Goal: Task Accomplishment & Management: Use online tool/utility

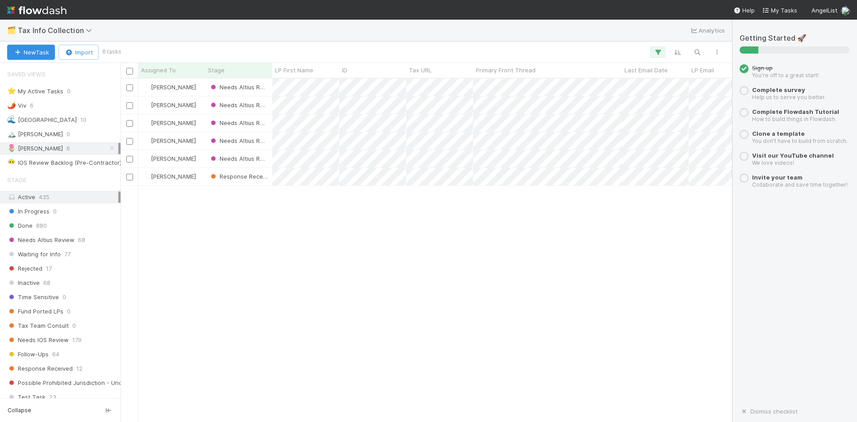
scroll to position [336, 605]
click at [339, 272] on div "[PERSON_NAME] Needs Altius Review 0 [DATE] 5:39:40 AM [DATE] 5:40:03 AM [PERSON…" at bounding box center [425, 250] width 611 height 343
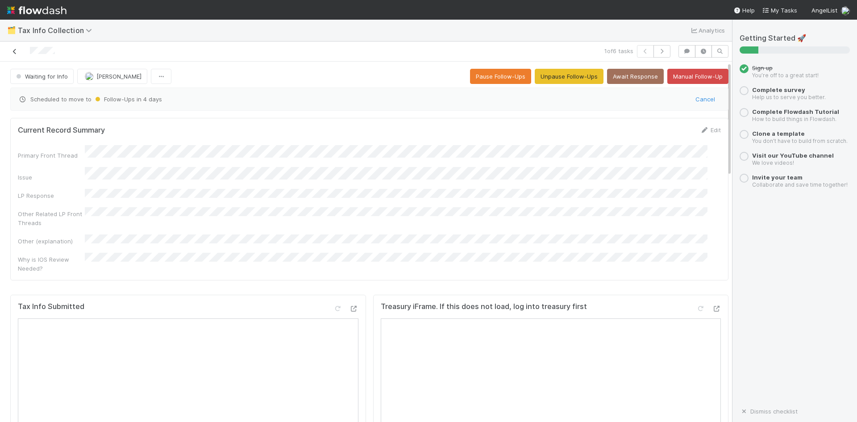
click at [17, 50] on icon at bounding box center [14, 52] width 9 height 6
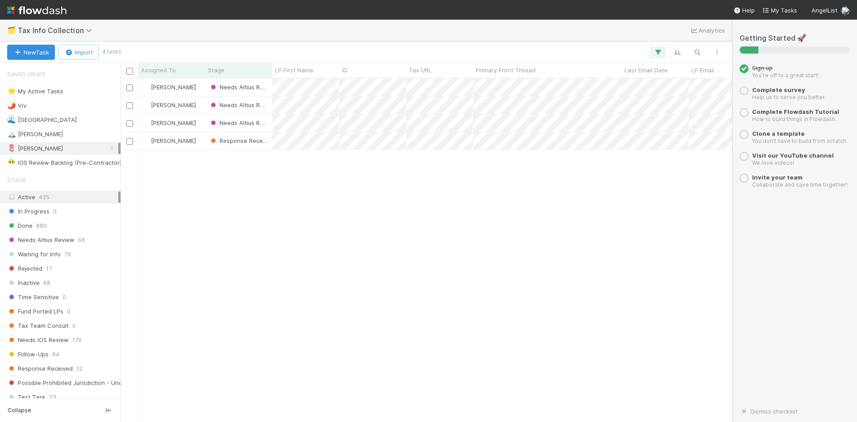
scroll to position [336, 605]
click at [250, 87] on span "Needs Altius Review" at bounding box center [242, 86] width 67 height 7
click at [174, 90] on div at bounding box center [428, 211] width 857 height 422
click at [320, 205] on div at bounding box center [428, 211] width 857 height 422
click at [235, 84] on span "Needs Altius Review" at bounding box center [232, 91] width 46 height 16
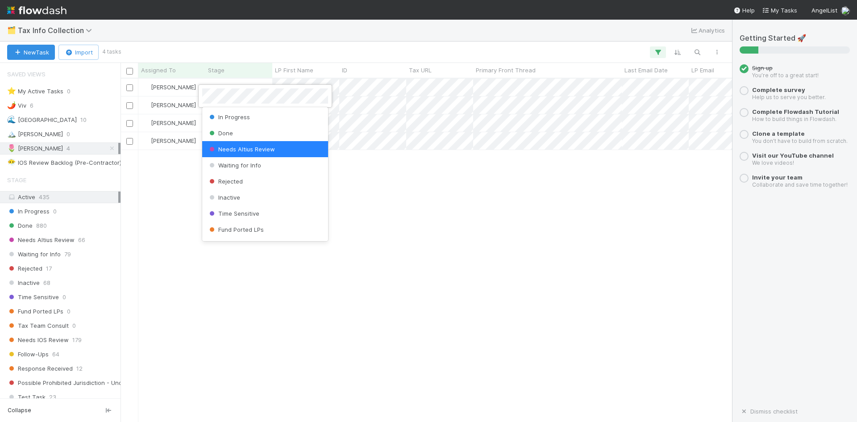
click at [407, 191] on div at bounding box center [428, 211] width 857 height 422
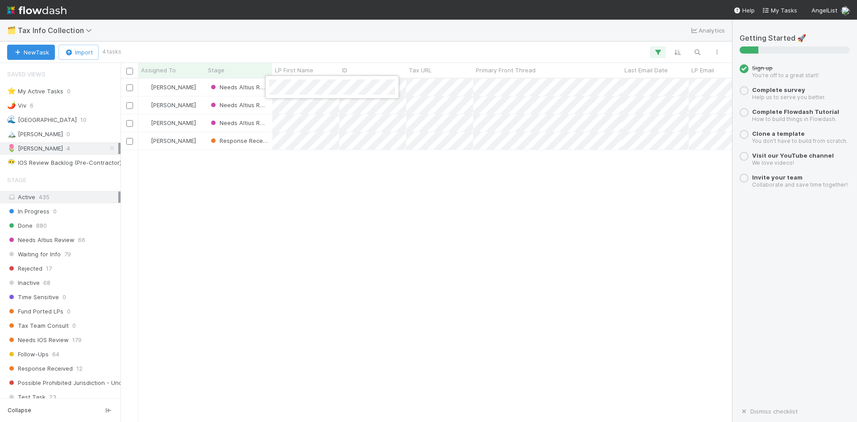
drag, startPoint x: 330, startPoint y: 204, endPoint x: 311, endPoint y: 178, distance: 31.6
click at [331, 204] on div at bounding box center [428, 211] width 857 height 422
drag, startPoint x: 291, startPoint y: 96, endPoint x: 536, endPoint y: 222, distance: 275.6
click at [536, 222] on div "[PERSON_NAME] Needs Altius Review 0 [DATE] 1:32:22 AM [DATE] 1:40:07 AM [PERSON…" at bounding box center [425, 250] width 611 height 343
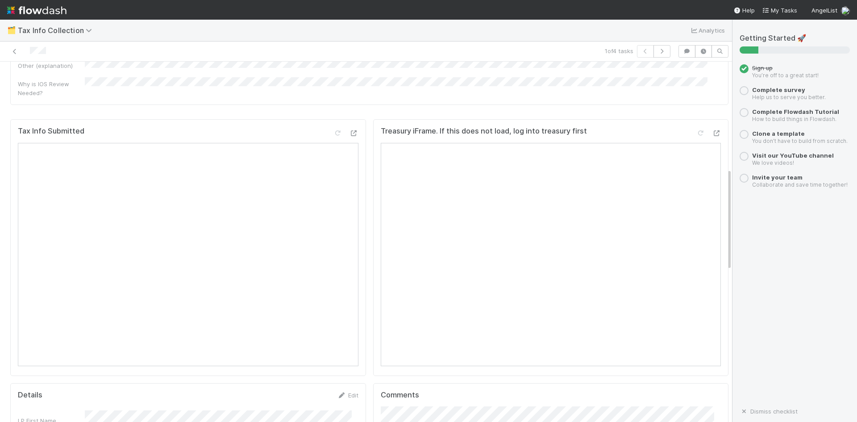
scroll to position [312, 0]
click at [349, 132] on icon at bounding box center [353, 135] width 9 height 6
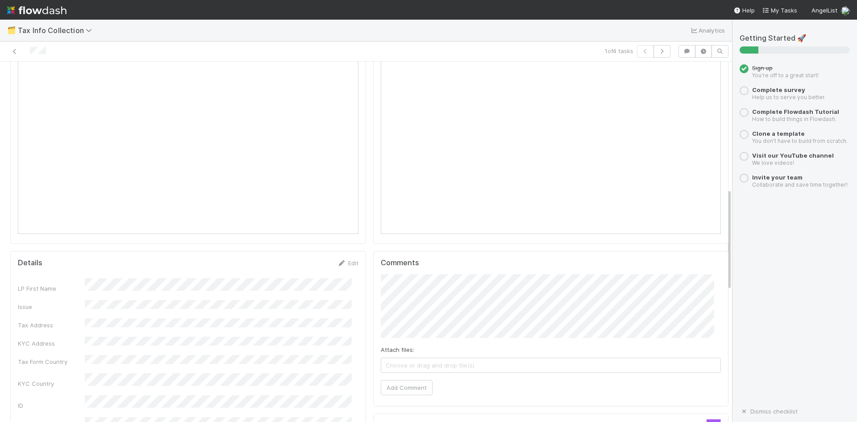
scroll to position [446, 0]
click at [347, 259] on link "Edit" at bounding box center [347, 262] width 21 height 7
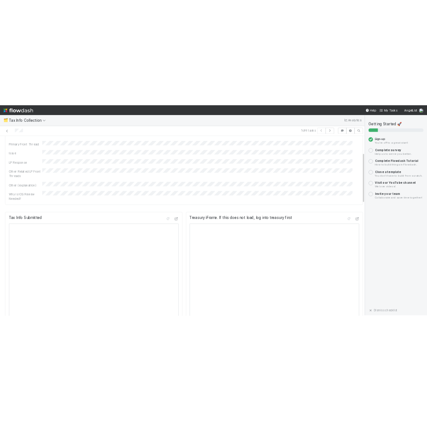
scroll to position [223, 0]
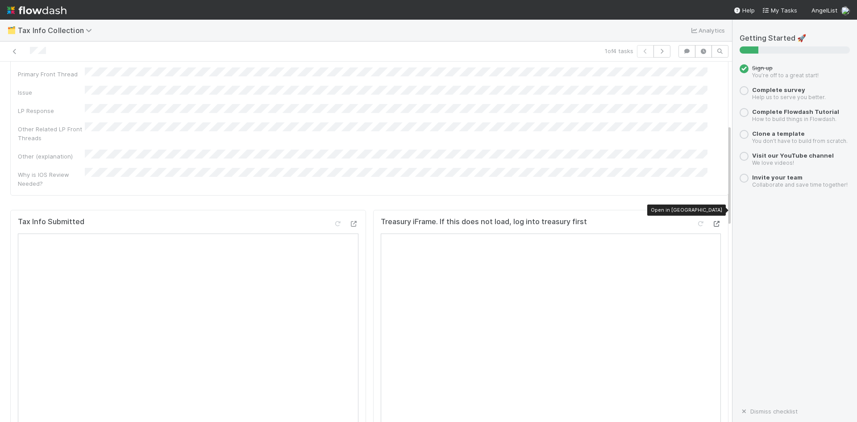
click at [712, 221] on icon at bounding box center [716, 224] width 9 height 6
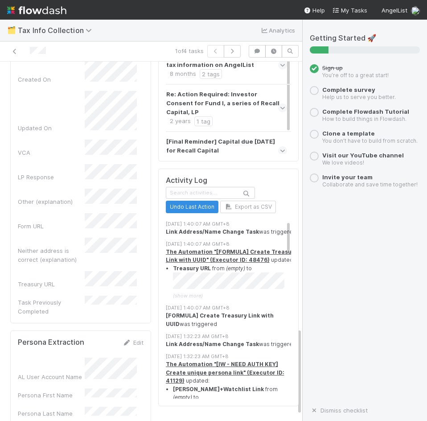
scroll to position [1117, 0]
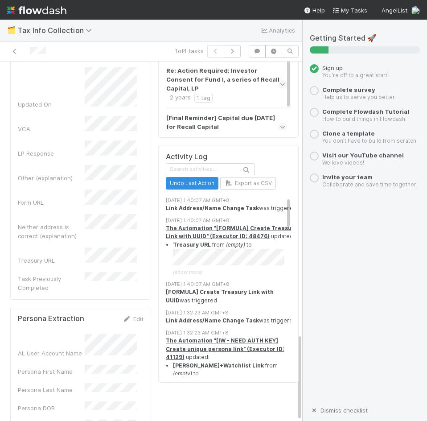
click at [328, 410] on link "Dismiss checklist" at bounding box center [339, 410] width 58 height 7
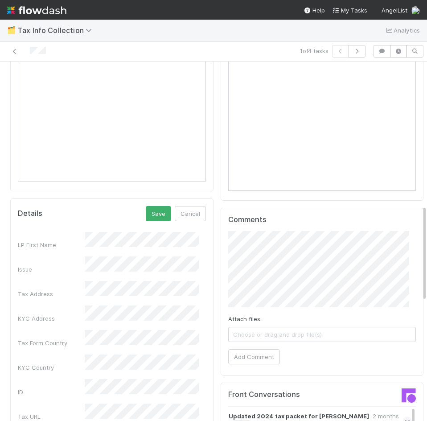
scroll to position [535, 0]
click at [250, 327] on span "Choose or drag and drop file(s)" at bounding box center [322, 334] width 187 height 14
click at [253, 349] on button "Add Comment" at bounding box center [254, 356] width 52 height 15
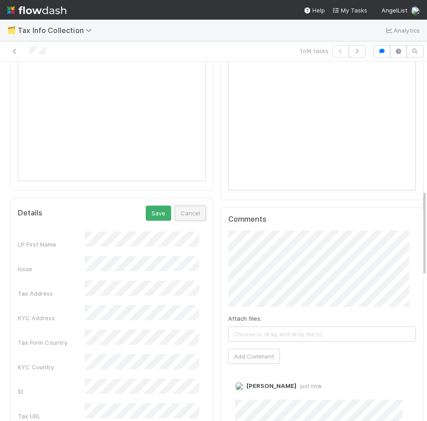
click at [179, 206] on button "Cancel" at bounding box center [190, 213] width 31 height 15
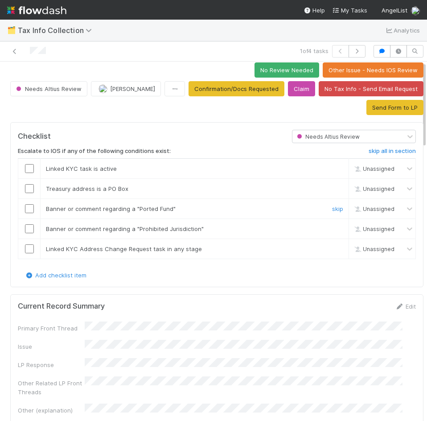
scroll to position [0, 0]
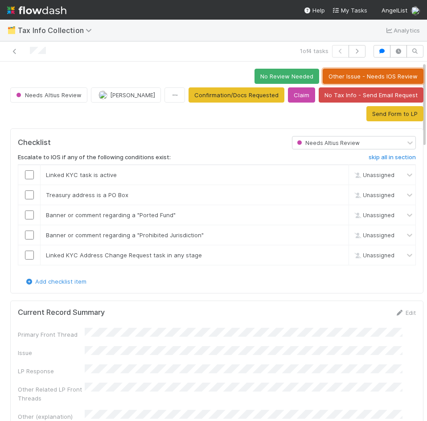
click at [335, 75] on button "Other Issue - Needs IOS Review" at bounding box center [373, 76] width 101 height 15
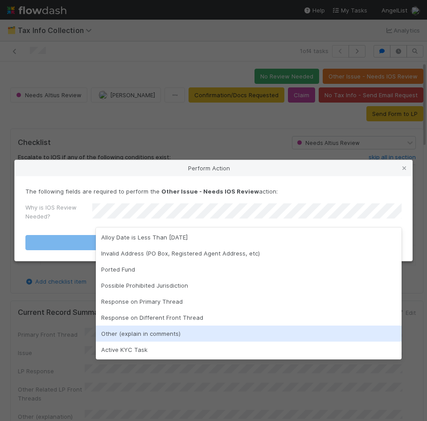
click at [152, 335] on div "Other (explain in comments)" at bounding box center [249, 334] width 306 height 16
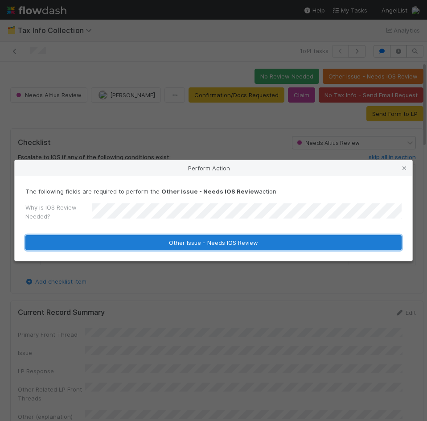
click at [202, 242] on button "Other Issue - Needs IOS Review" at bounding box center [213, 242] width 377 height 15
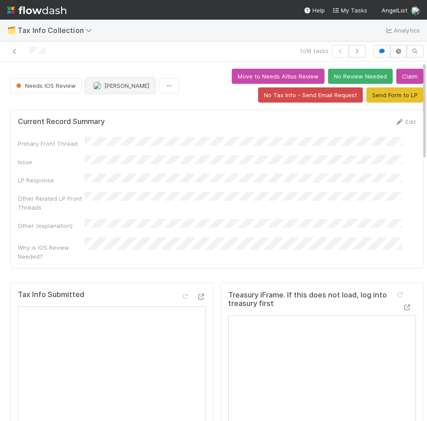
click at [106, 85] on span "[PERSON_NAME]" at bounding box center [126, 85] width 45 height 7
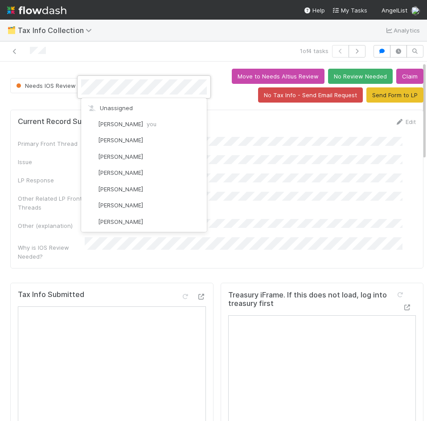
scroll to position [247, 0]
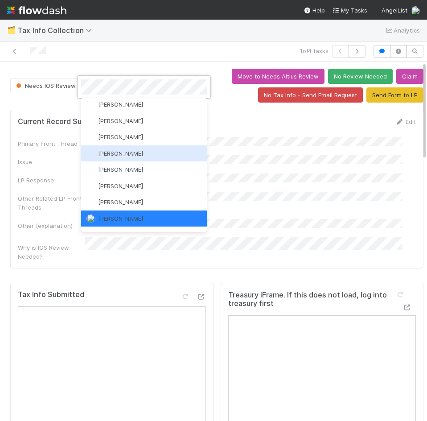
click at [128, 156] on span "[PERSON_NAME]" at bounding box center [120, 153] width 45 height 7
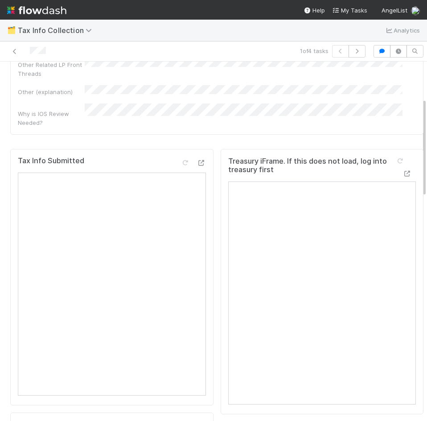
scroll to position [0, 0]
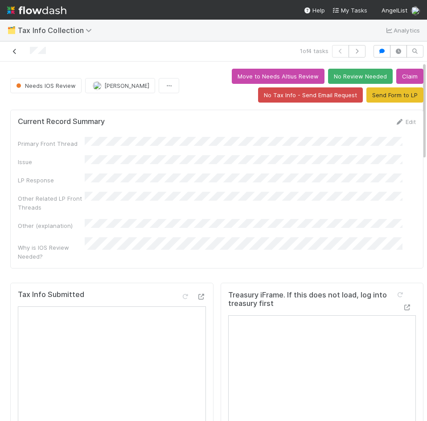
click at [13, 51] on icon at bounding box center [14, 52] width 9 height 6
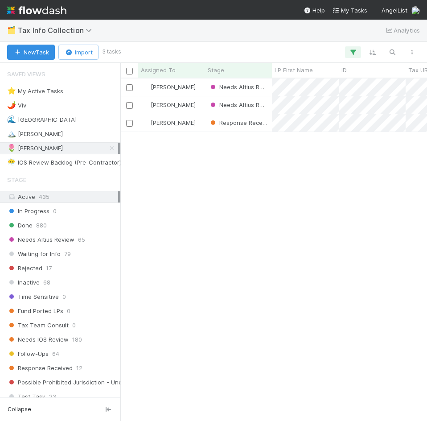
scroll to position [336, 300]
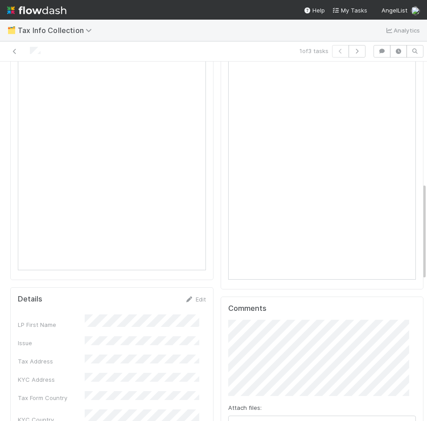
scroll to position [268, 0]
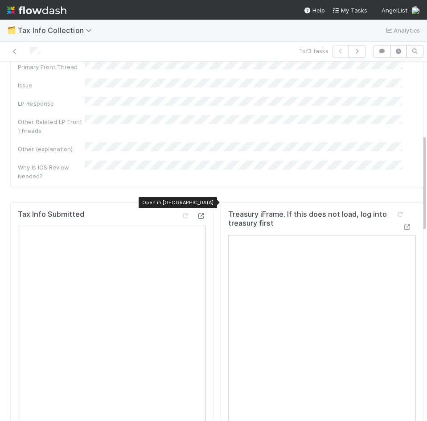
click at [197, 213] on icon at bounding box center [201, 216] width 9 height 6
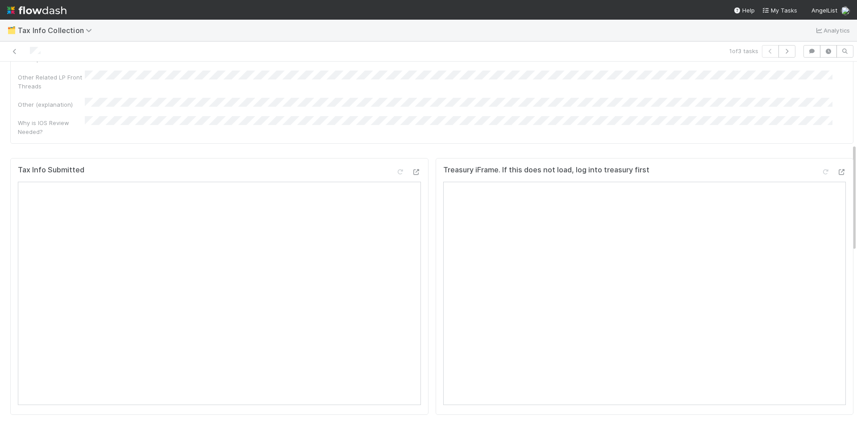
scroll to position [319, 0]
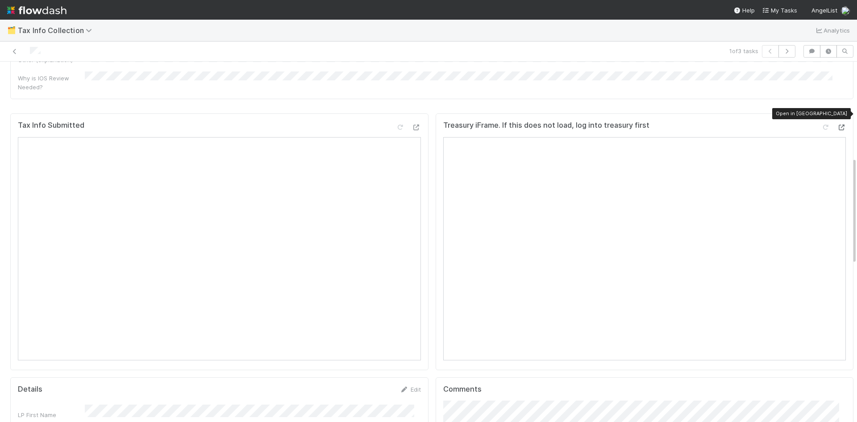
click at [837, 124] on icon at bounding box center [841, 127] width 9 height 6
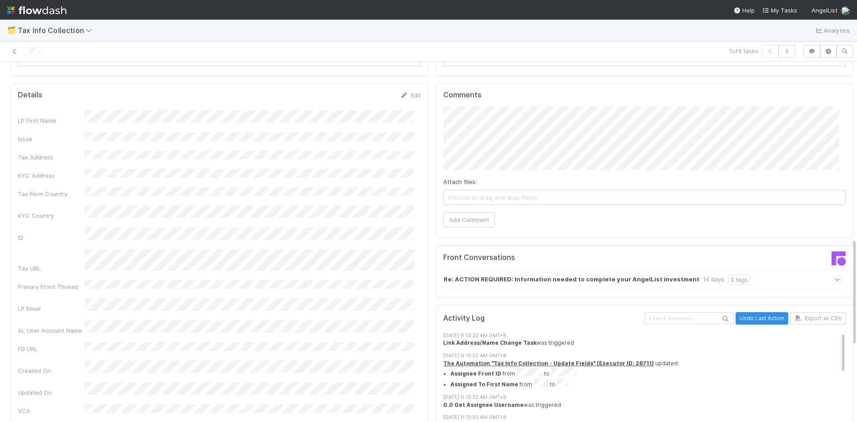
scroll to position [498, 0]
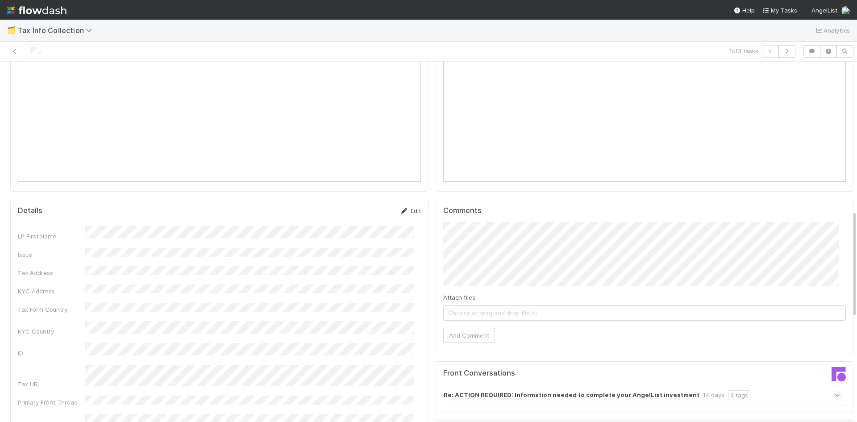
click at [405, 207] on link "Edit" at bounding box center [410, 210] width 21 height 7
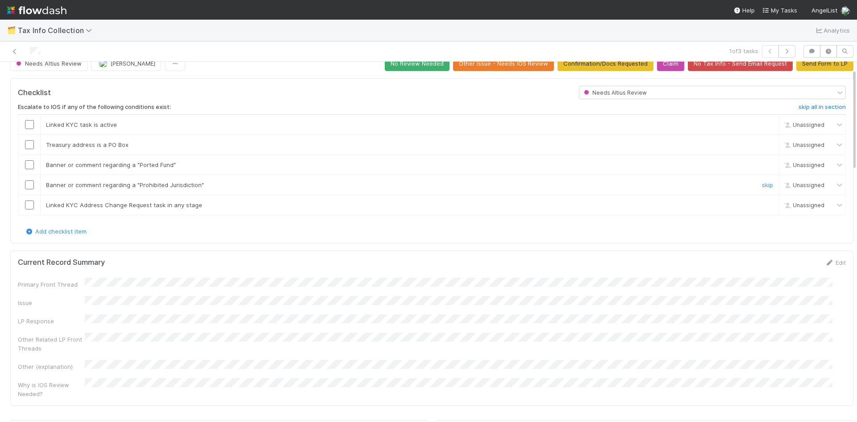
scroll to position [0, 0]
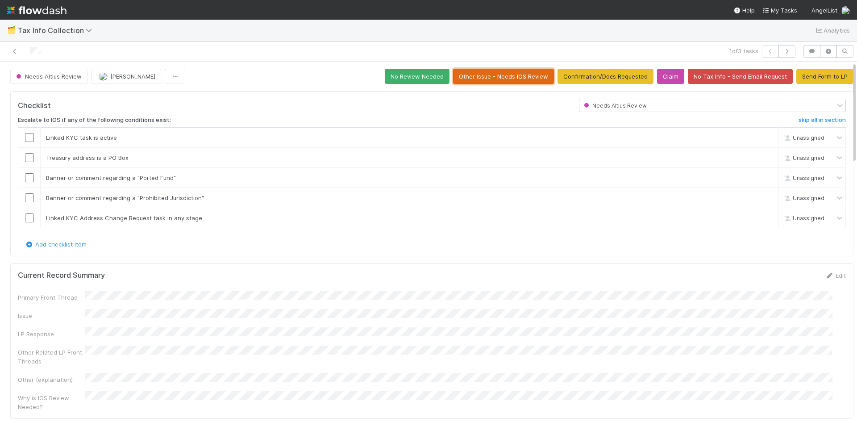
click at [511, 75] on button "Other Issue - Needs IOS Review" at bounding box center [503, 76] width 101 height 15
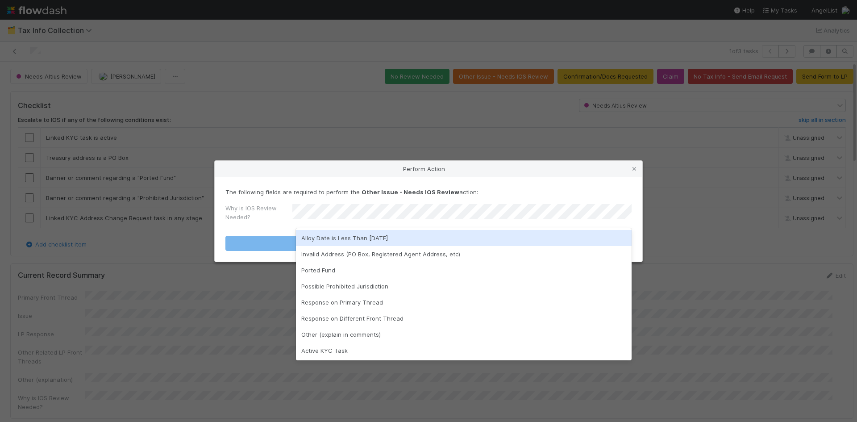
click at [634, 166] on icon at bounding box center [634, 169] width 9 height 6
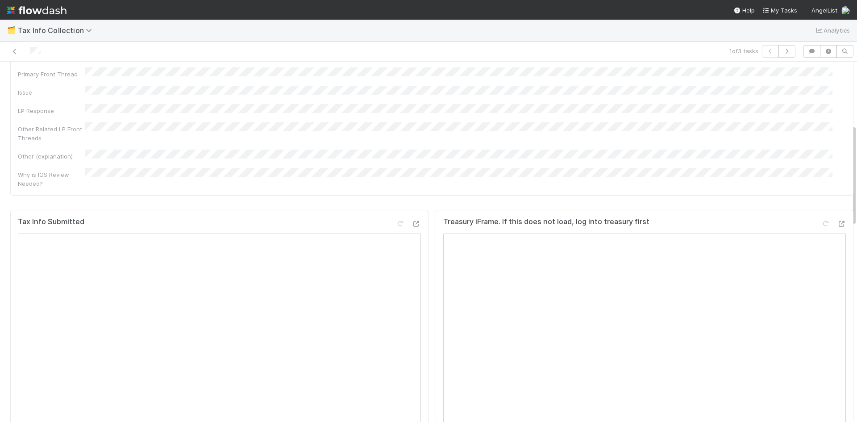
scroll to position [446, 0]
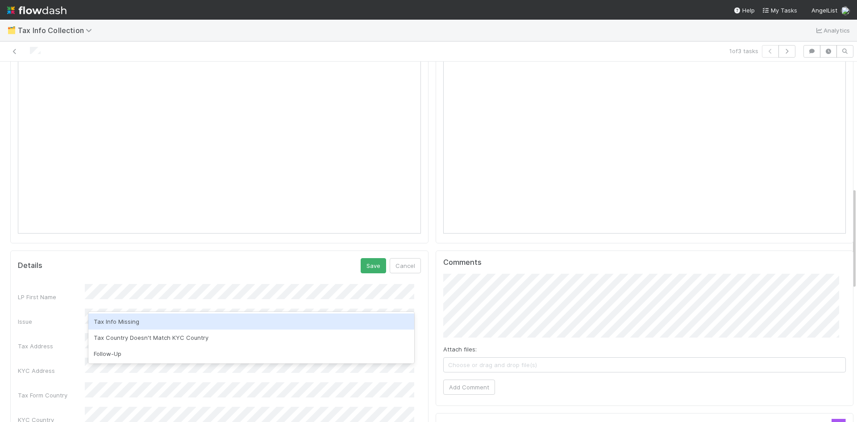
click at [184, 326] on div "Tax Info Missing" at bounding box center [251, 321] width 326 height 16
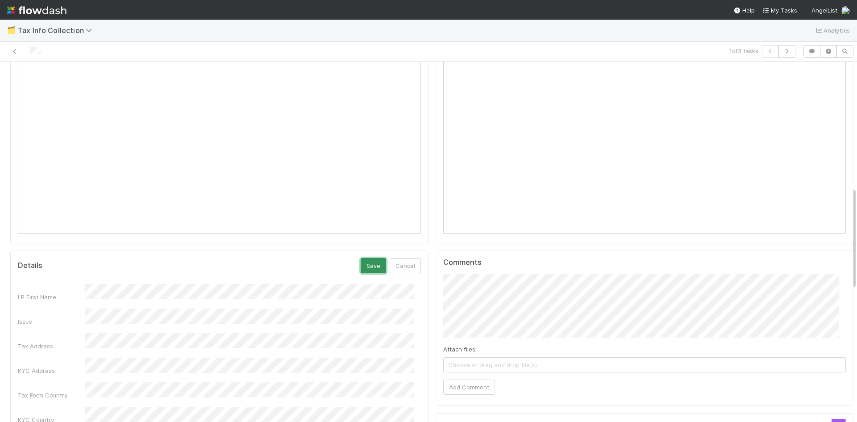
click at [369, 258] on button "Save" at bounding box center [372, 265] width 25 height 15
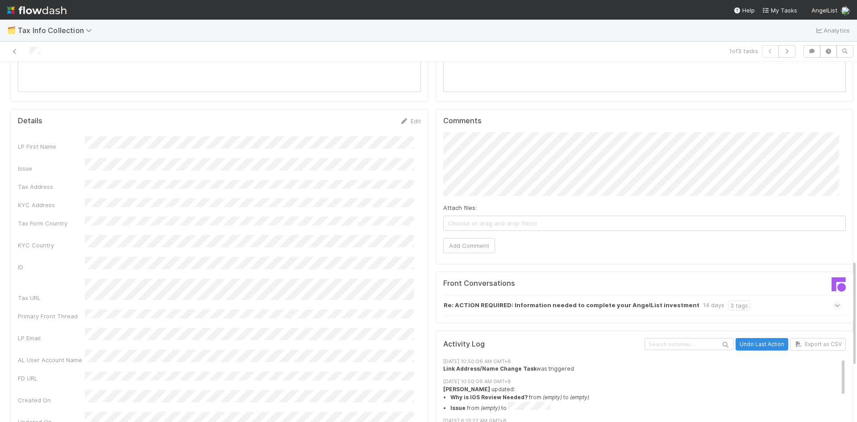
scroll to position [584, 0]
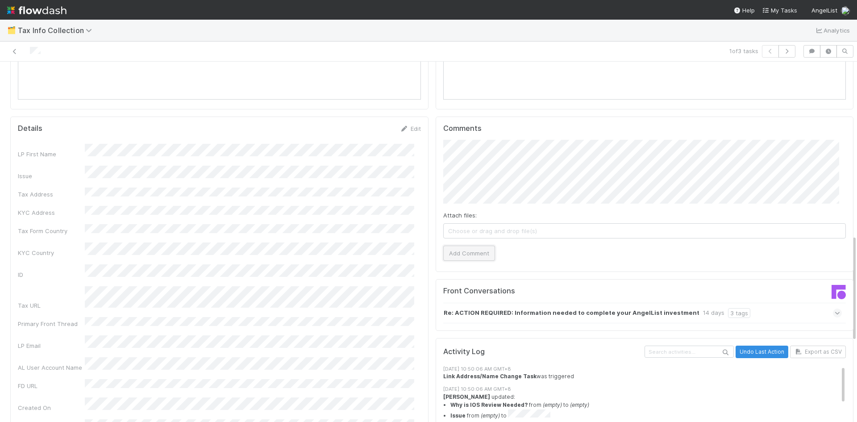
click at [468, 245] on button "Add Comment" at bounding box center [469, 252] width 52 height 15
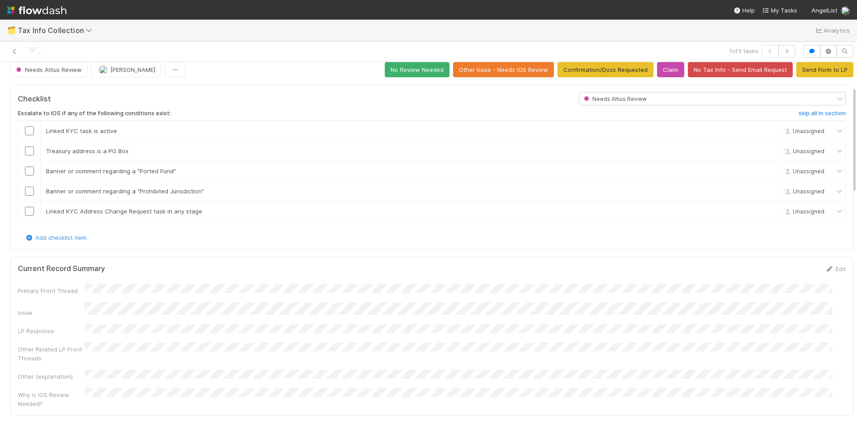
scroll to position [0, 0]
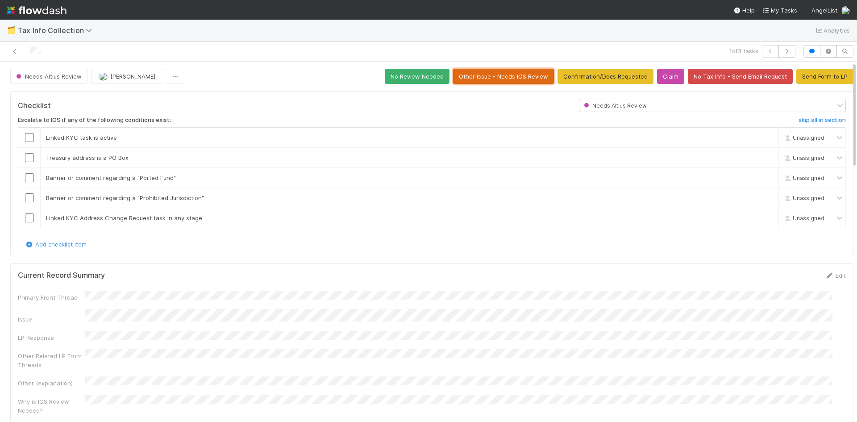
click at [465, 72] on button "Other Issue - Needs IOS Review" at bounding box center [503, 76] width 101 height 15
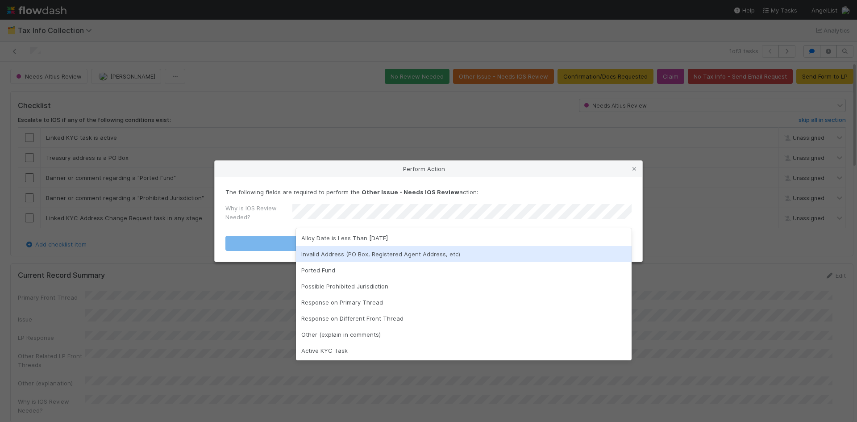
click at [359, 254] on div "Invalid Address (PO Box, Registered Agent Address, etc)" at bounding box center [464, 254] width 336 height 16
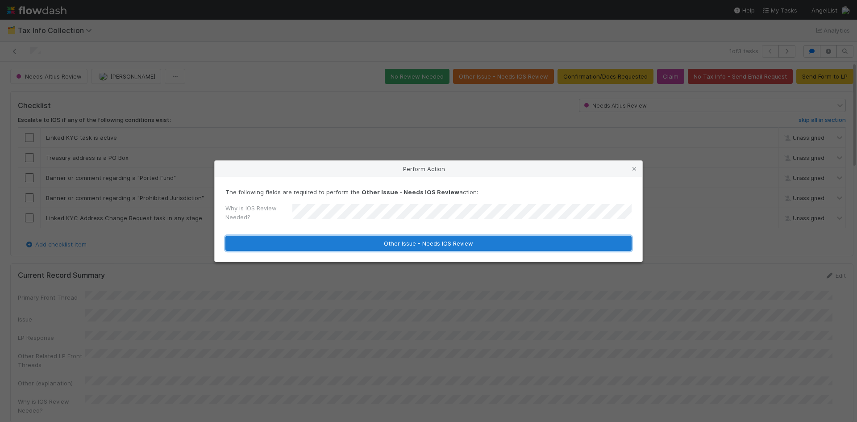
click at [383, 247] on button "Other Issue - Needs IOS Review" at bounding box center [428, 243] width 406 height 15
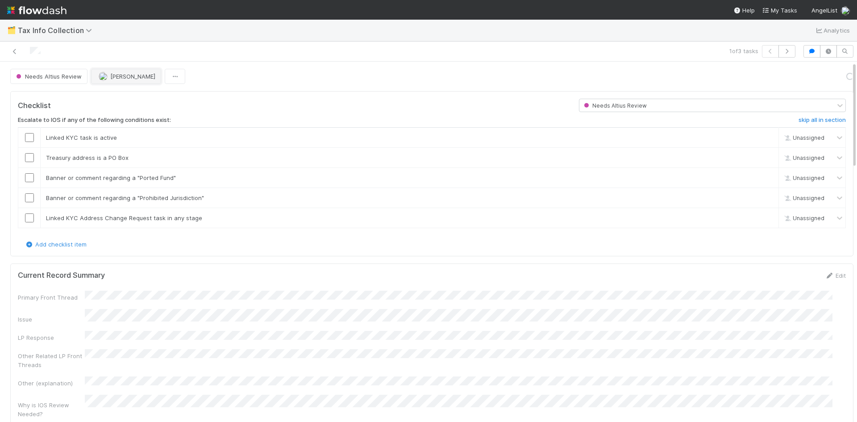
click at [141, 76] on span "[PERSON_NAME]" at bounding box center [132, 76] width 45 height 7
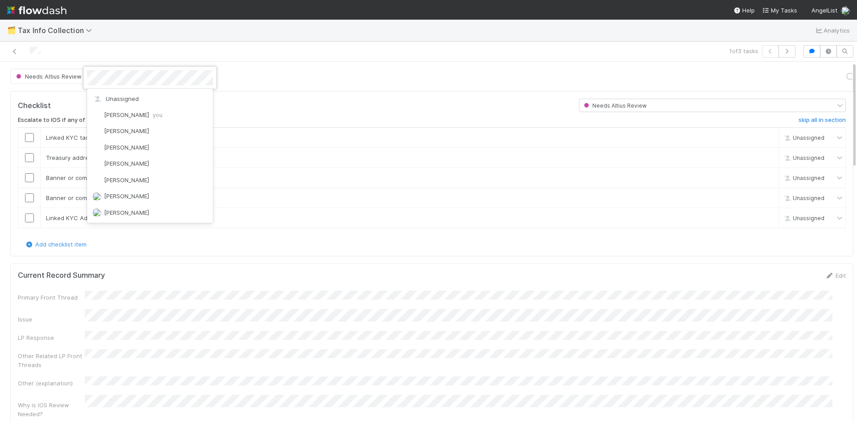
scroll to position [198, 0]
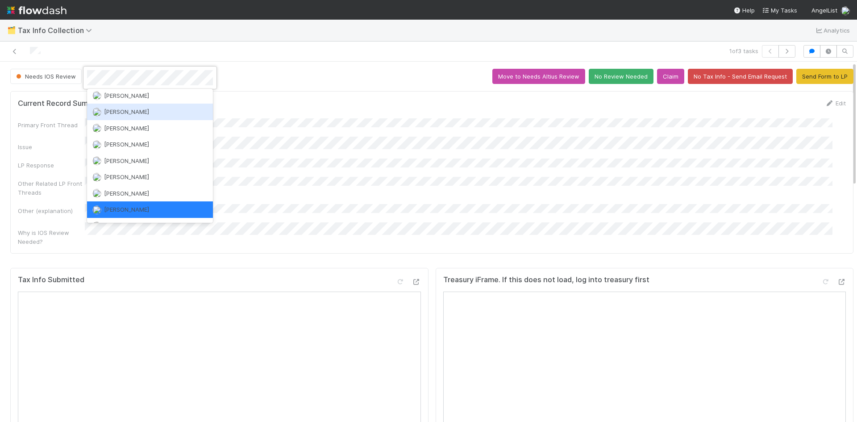
click at [420, 147] on div at bounding box center [428, 211] width 857 height 422
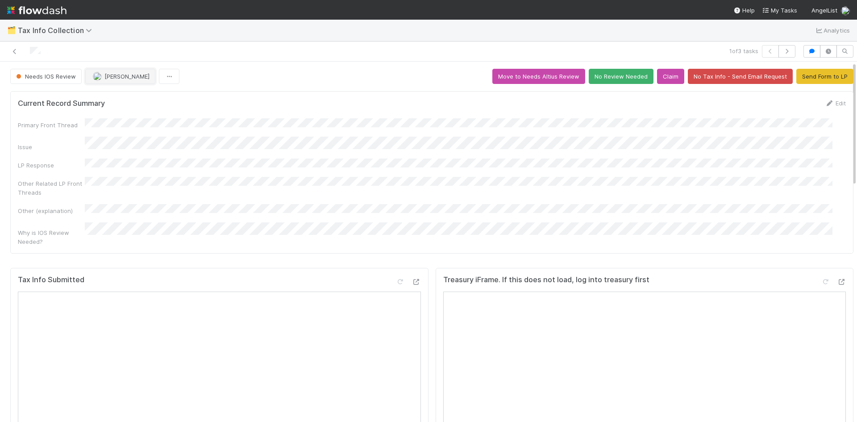
click at [141, 78] on span "[PERSON_NAME]" at bounding box center [126, 76] width 45 height 7
click at [410, 184] on div at bounding box center [428, 211] width 857 height 422
click at [112, 77] on span "[PERSON_NAME]" at bounding box center [126, 76] width 45 height 7
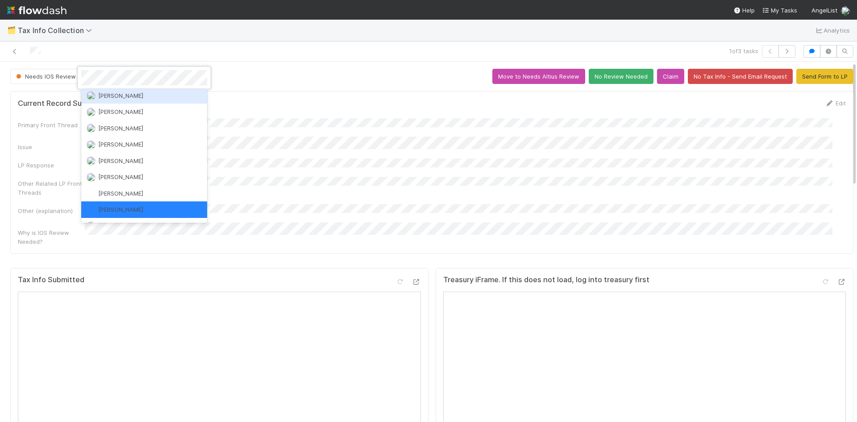
drag, startPoint x: 299, startPoint y: 142, endPoint x: 296, endPoint y: 153, distance: 12.1
click at [300, 142] on div at bounding box center [428, 211] width 857 height 422
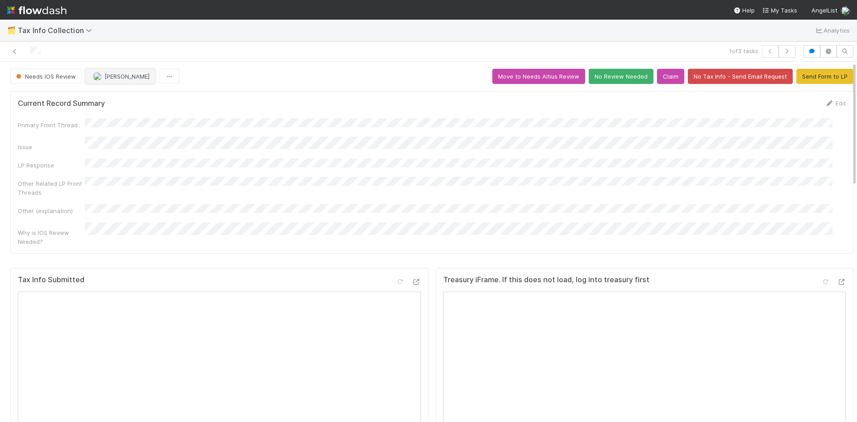
click at [107, 75] on span "[PERSON_NAME]" at bounding box center [126, 76] width 45 height 7
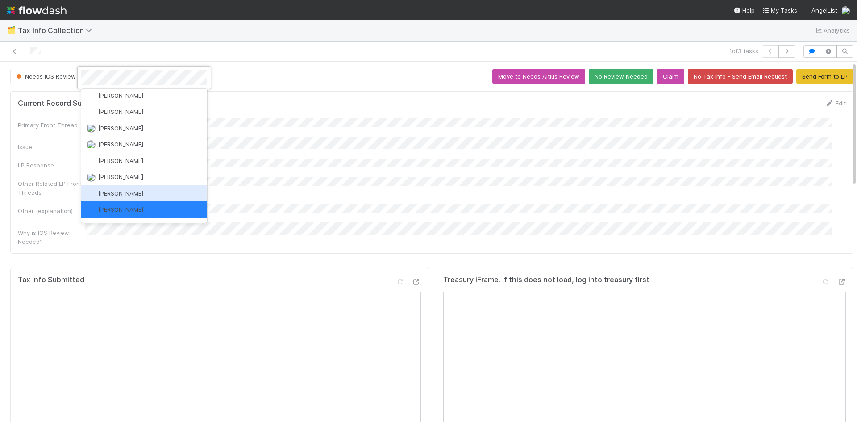
click at [124, 195] on span "[PERSON_NAME]" at bounding box center [120, 193] width 45 height 7
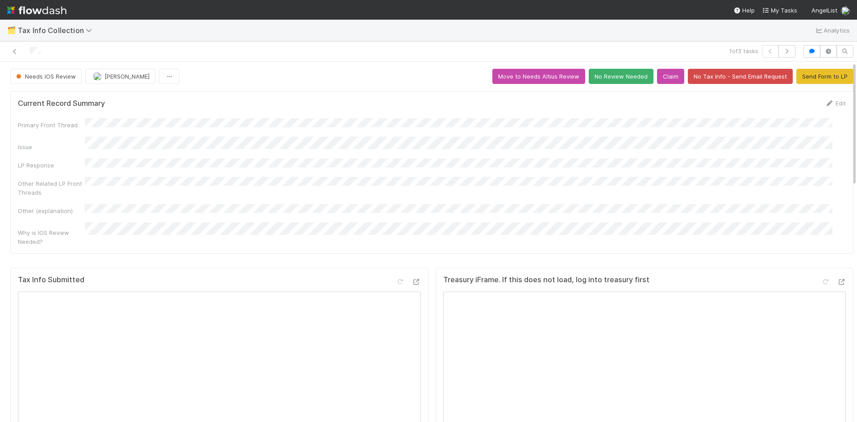
click at [343, 169] on div "Primary Front Thread Issue LP Response Other Related LP Front Threads Other (ex…" at bounding box center [432, 182] width 828 height 128
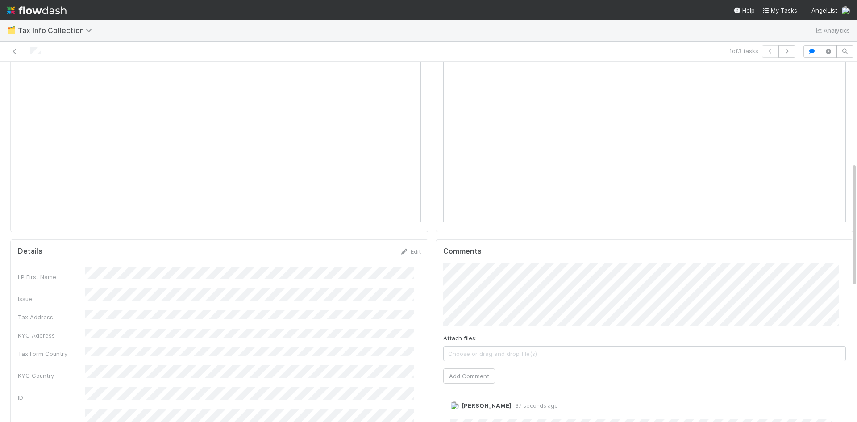
scroll to position [192, 0]
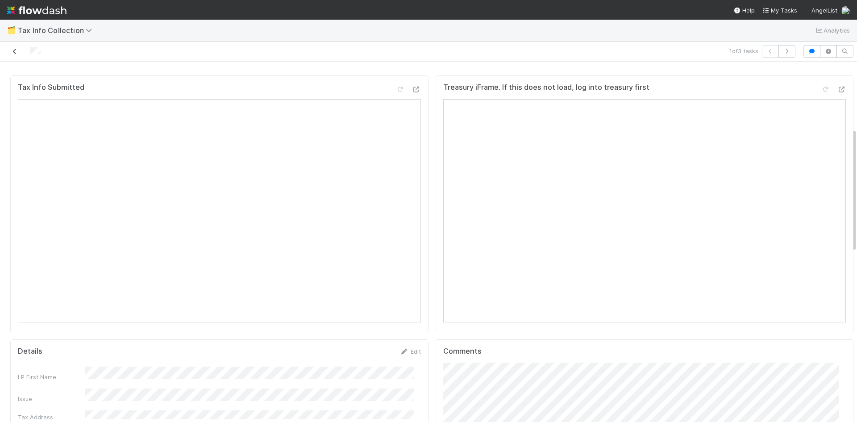
click at [16, 52] on icon at bounding box center [14, 52] width 9 height 6
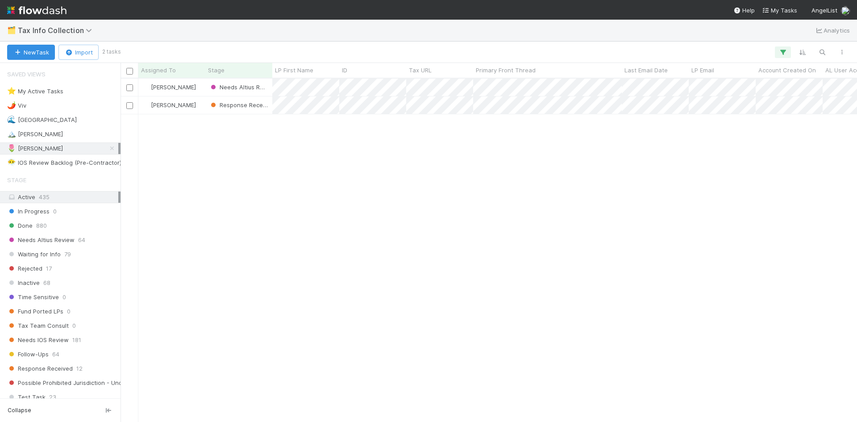
scroll to position [336, 729]
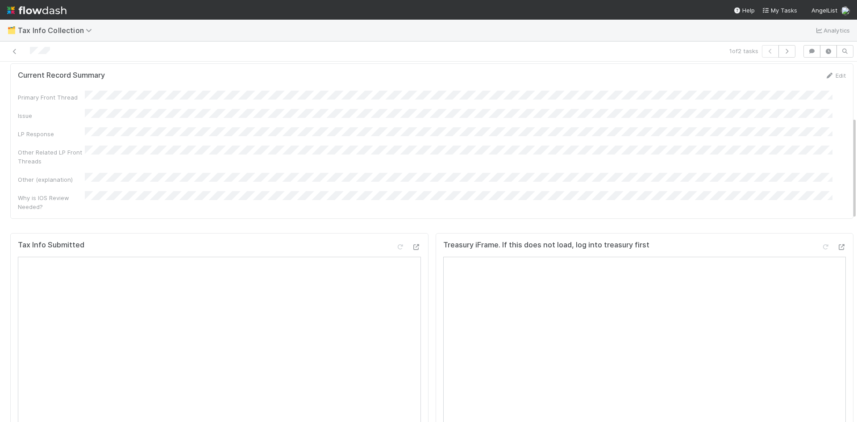
scroll to position [268, 0]
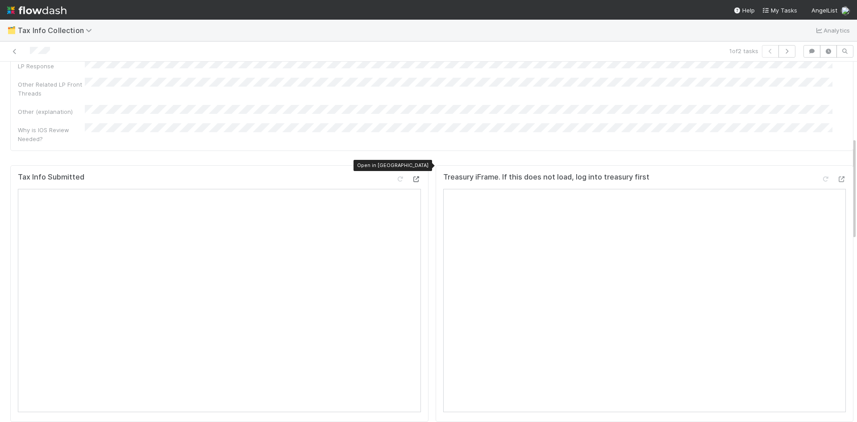
click at [412, 176] on icon at bounding box center [416, 179] width 9 height 6
click at [837, 176] on icon at bounding box center [841, 179] width 9 height 6
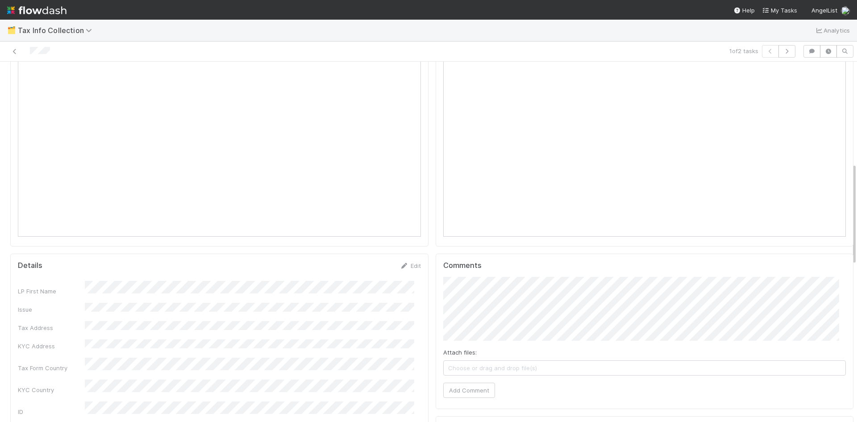
scroll to position [446, 0]
click at [410, 259] on link "Edit" at bounding box center [410, 262] width 21 height 7
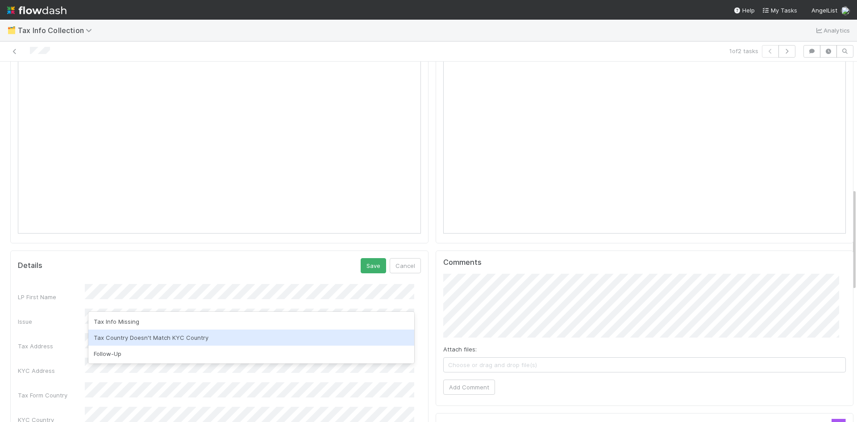
click at [120, 340] on div "Tax Country Doesn't Match KYC Country" at bounding box center [251, 337] width 326 height 16
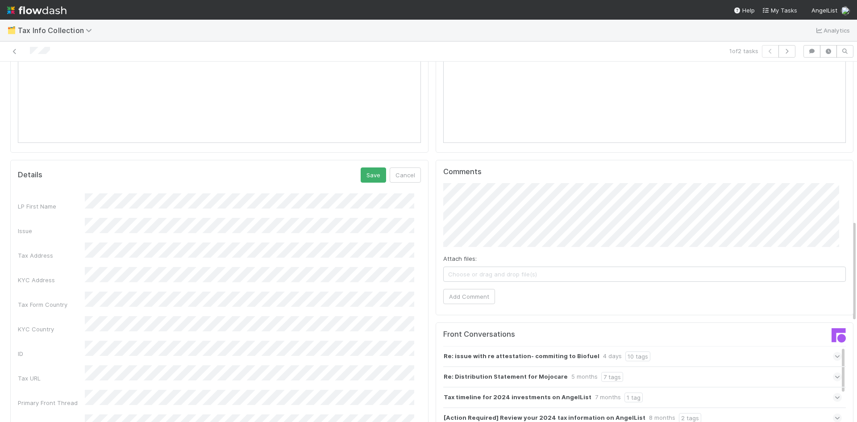
scroll to position [535, 0]
click at [365, 169] on button "Save" at bounding box center [372, 176] width 25 height 15
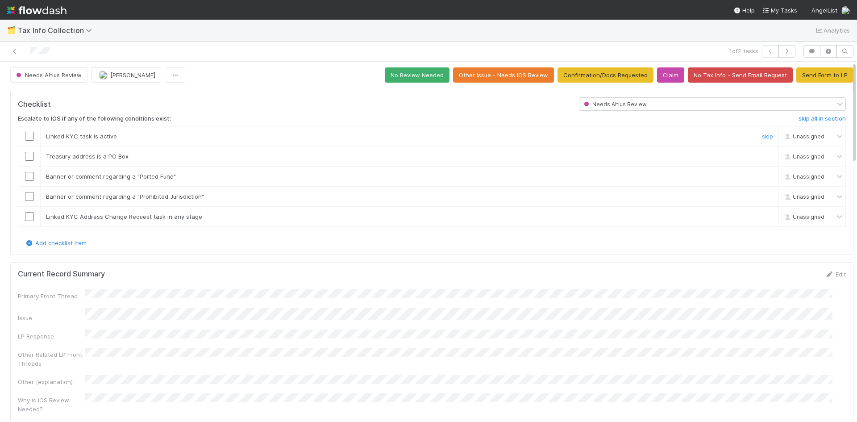
scroll to position [0, 0]
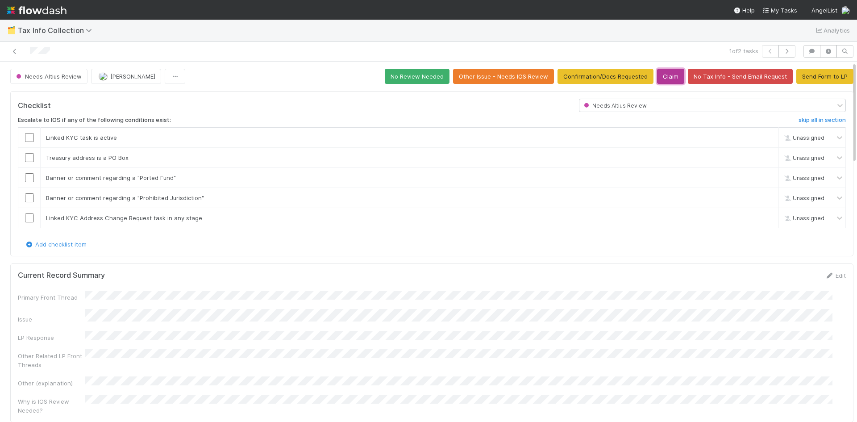
click at [659, 77] on button "Claim" at bounding box center [670, 76] width 27 height 15
click at [811, 78] on button "Send Form to LP" at bounding box center [824, 76] width 57 height 15
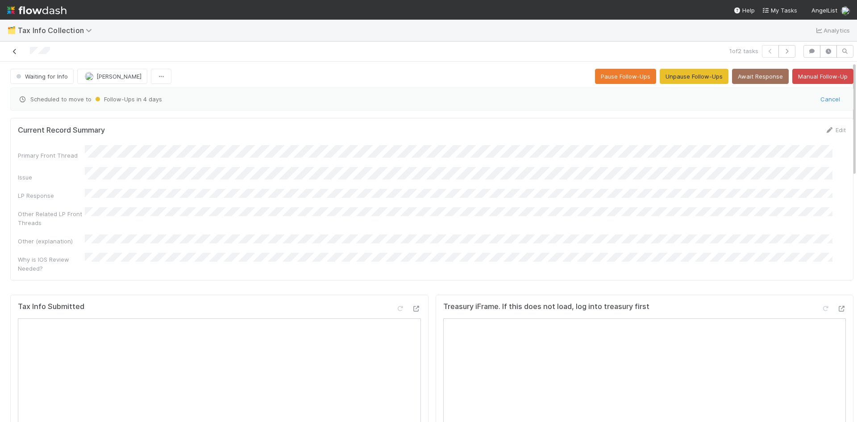
click at [17, 48] on link at bounding box center [14, 51] width 9 height 9
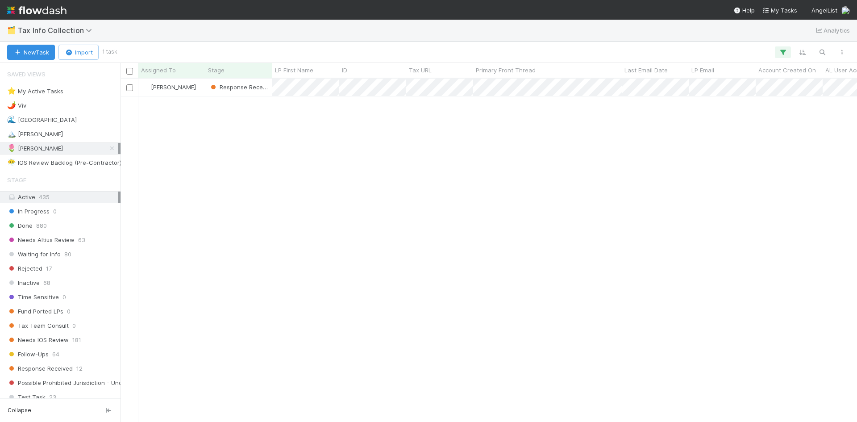
scroll to position [336, 729]
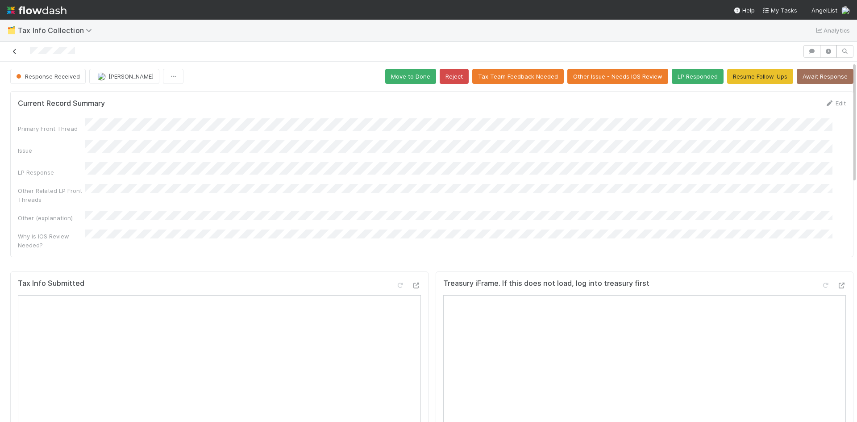
click at [15, 52] on icon at bounding box center [14, 52] width 9 height 6
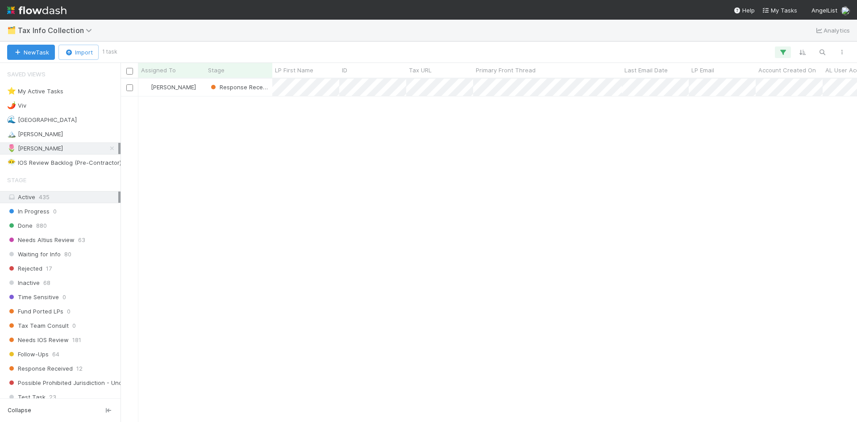
scroll to position [336, 729]
click at [40, 119] on div "🌊 Madison" at bounding box center [42, 119] width 70 height 11
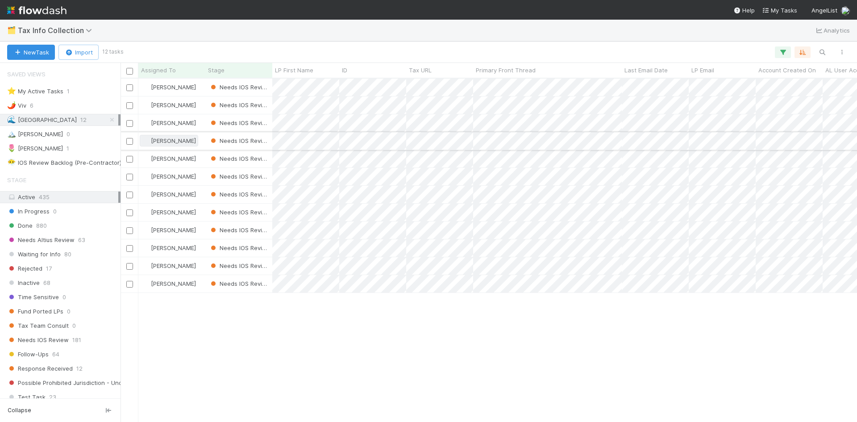
scroll to position [336, 729]
click at [29, 149] on div "🌷 [PERSON_NAME]" at bounding box center [35, 148] width 56 height 11
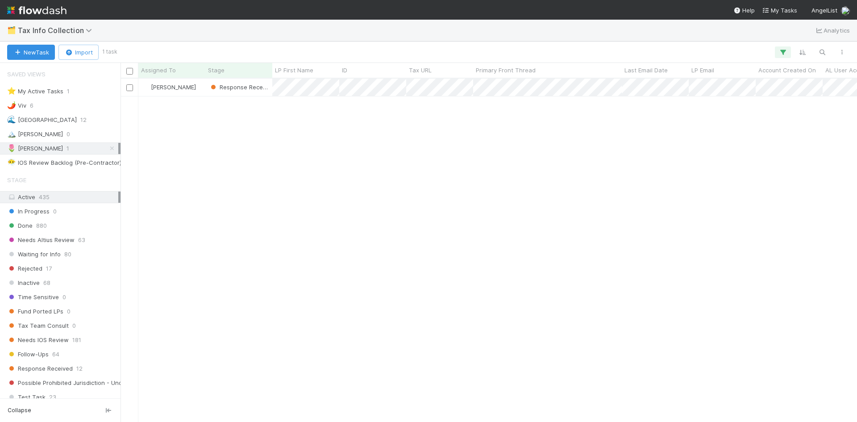
scroll to position [336, 729]
click at [57, 371] on span "Response Received" at bounding box center [40, 368] width 66 height 11
click at [64, 367] on span "Response Received" at bounding box center [40, 368] width 66 height 11
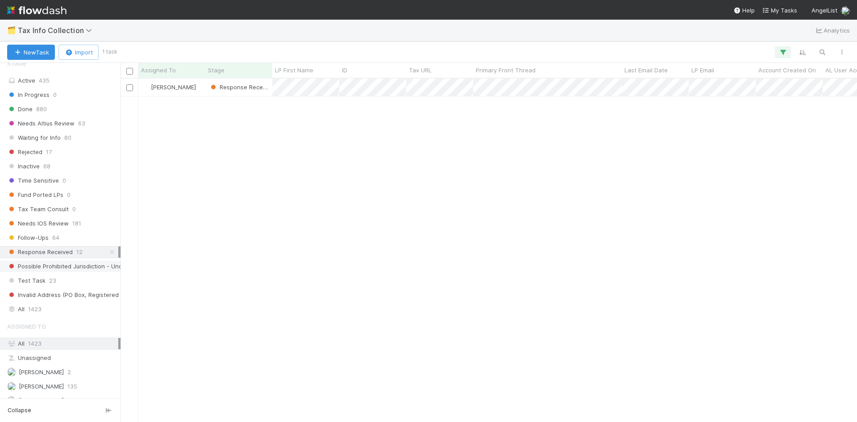
scroll to position [134, 0]
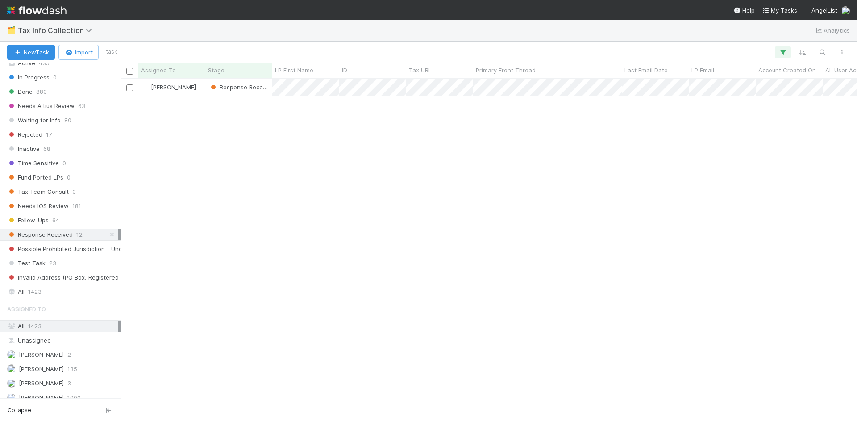
click at [34, 233] on span "Response Received" at bounding box center [40, 234] width 66 height 11
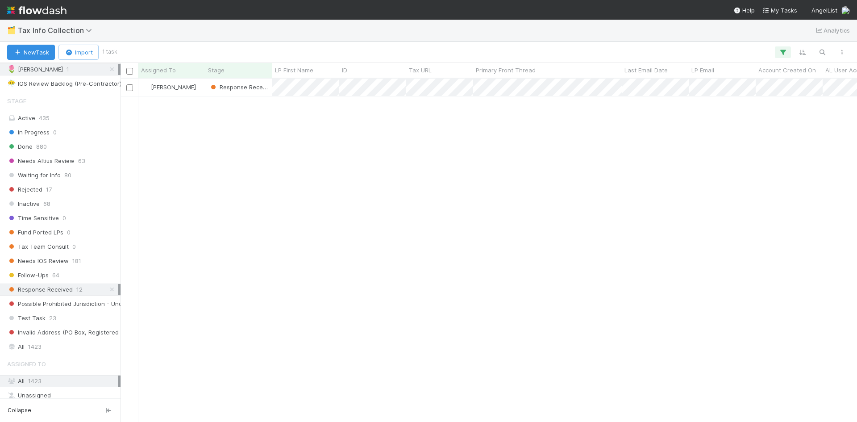
scroll to position [0, 0]
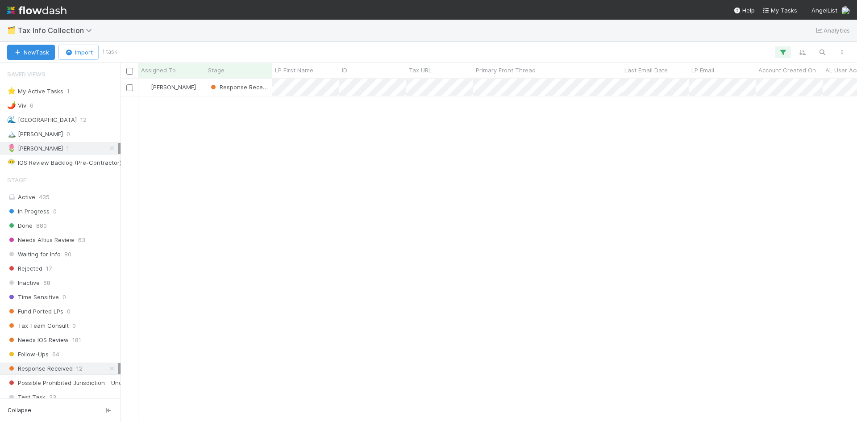
click at [108, 149] on icon at bounding box center [112, 148] width 9 height 6
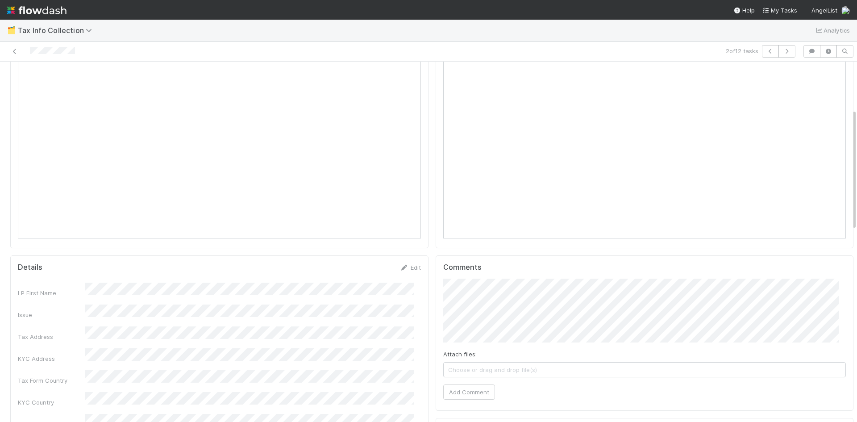
scroll to position [134, 0]
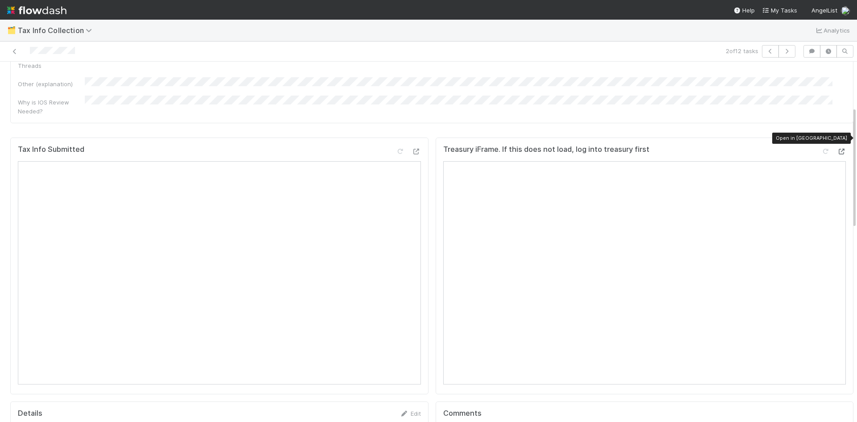
click at [837, 149] on icon at bounding box center [841, 152] width 9 height 6
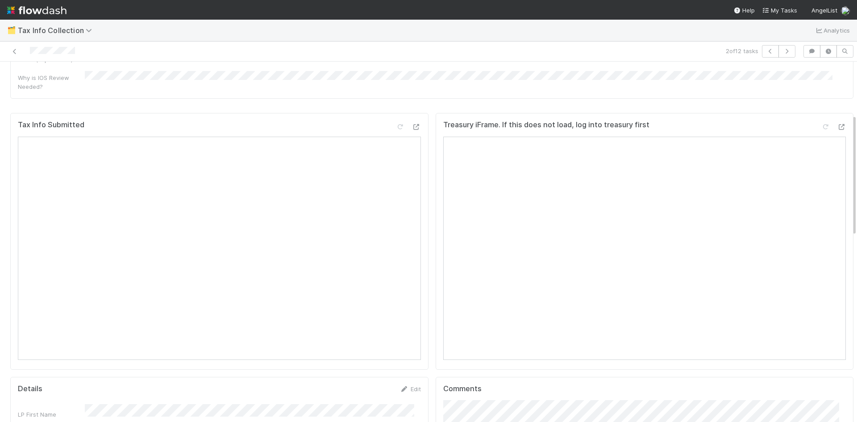
scroll to position [157, 0]
click at [837, 126] on icon at bounding box center [841, 129] width 9 height 6
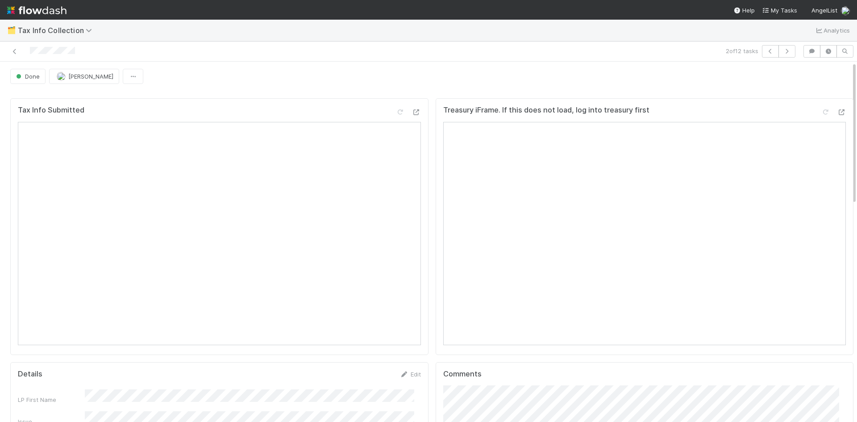
scroll to position [0, 0]
click at [15, 53] on icon at bounding box center [14, 52] width 9 height 6
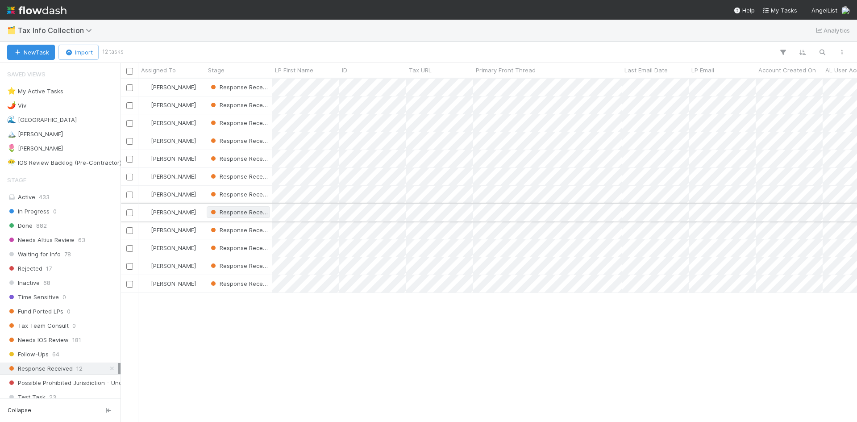
scroll to position [336, 729]
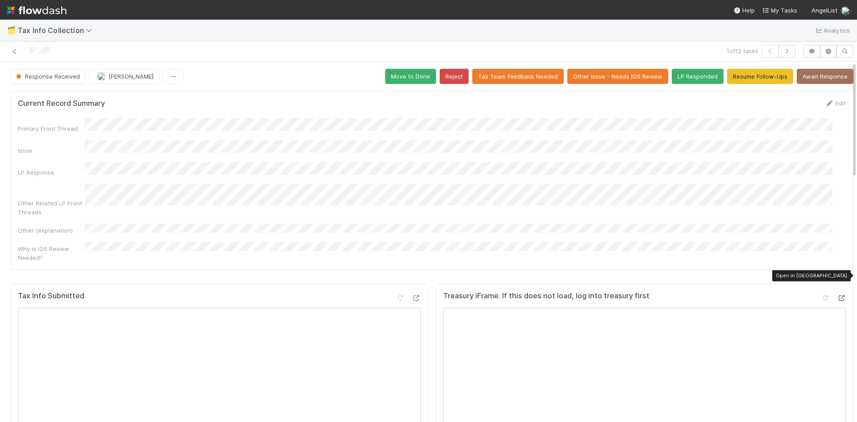
click at [837, 295] on icon at bounding box center [841, 298] width 9 height 6
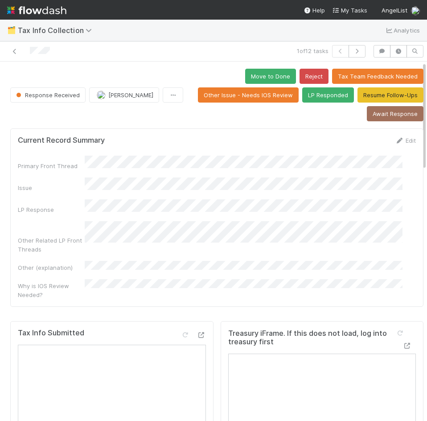
click at [269, 156] on div "Primary Front Thread Issue LP Response Other Related LP Front Threads Other (ex…" at bounding box center [217, 228] width 398 height 144
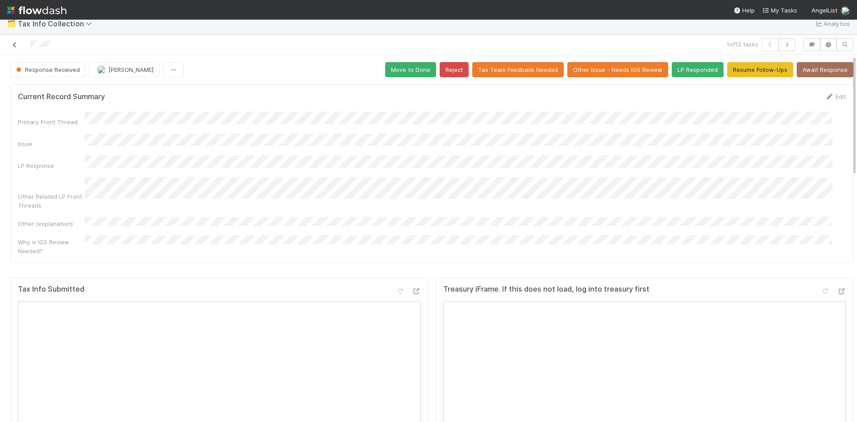
click at [13, 45] on icon at bounding box center [14, 45] width 9 height 6
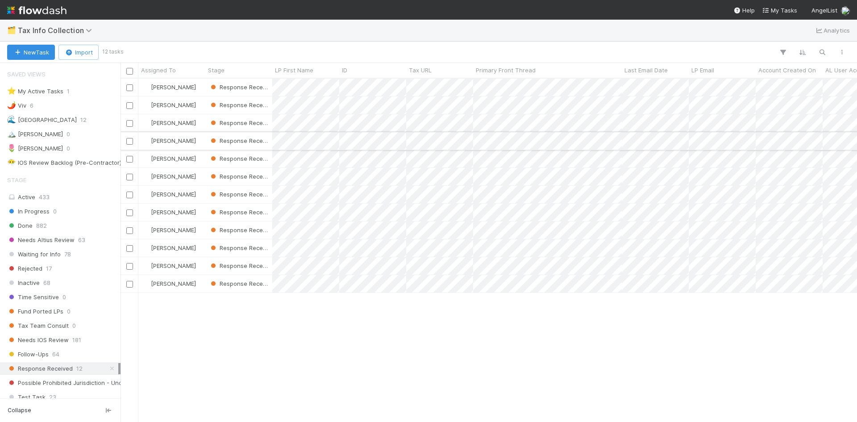
scroll to position [336, 729]
click at [616, 361] on div "[PERSON_NAME] VI Response Received 0 [DATE] 12:33:19 PM [DATE] 11:09:58 AM [PER…" at bounding box center [488, 250] width 736 height 343
click at [43, 89] on div "⭐ My Active Tasks" at bounding box center [35, 91] width 56 height 11
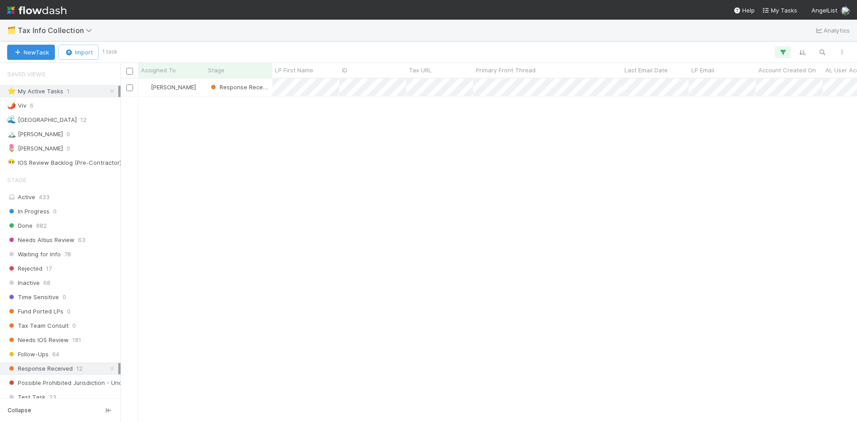
scroll to position [336, 729]
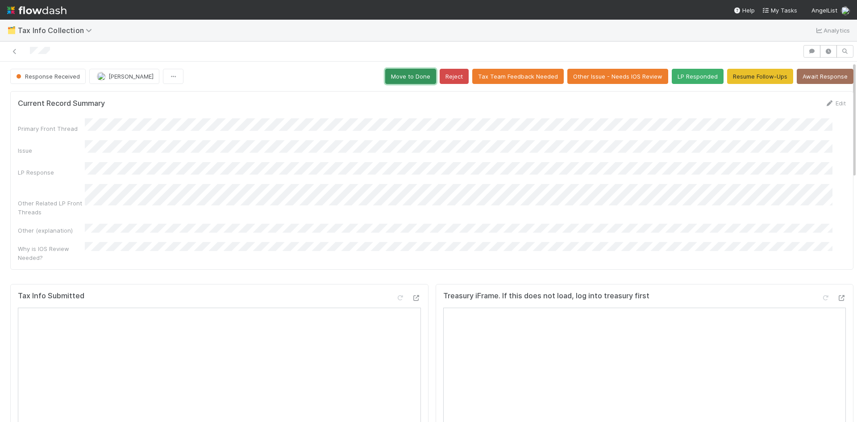
click at [406, 78] on button "Move to Done" at bounding box center [410, 76] width 51 height 15
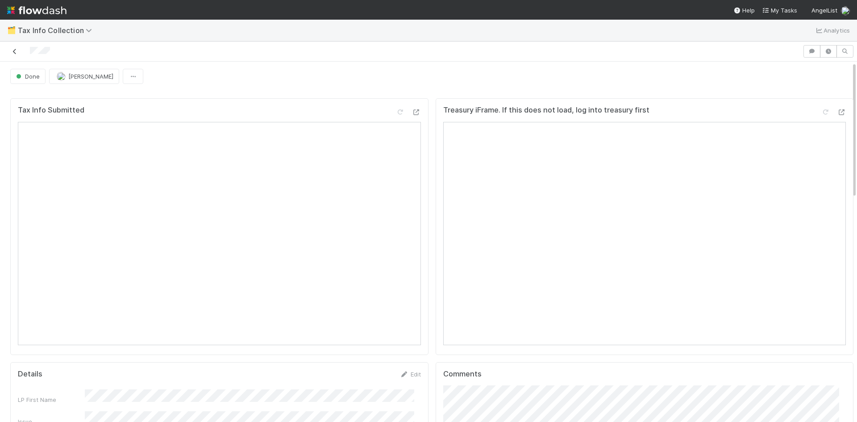
click at [15, 51] on icon at bounding box center [14, 52] width 9 height 6
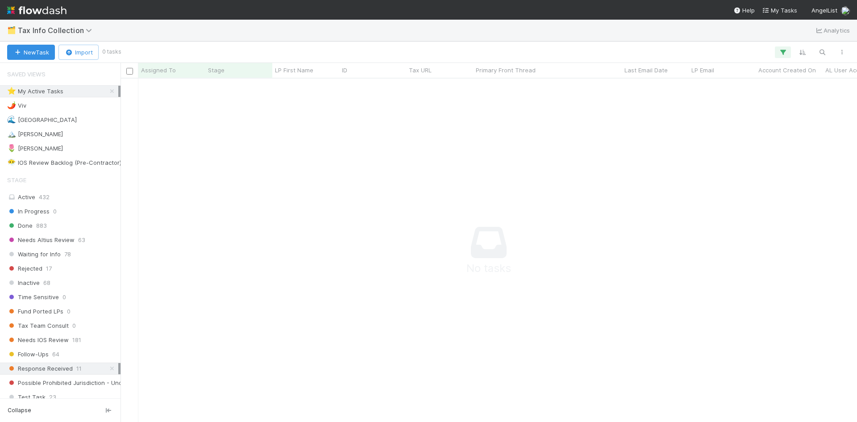
scroll to position [330, 729]
click at [38, 226] on span "883" at bounding box center [41, 225] width 11 height 11
click at [108, 91] on icon at bounding box center [112, 91] width 9 height 6
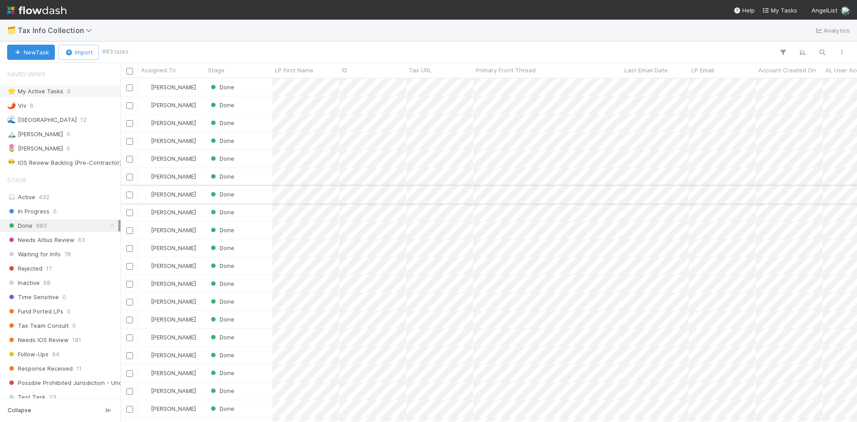
scroll to position [336, 729]
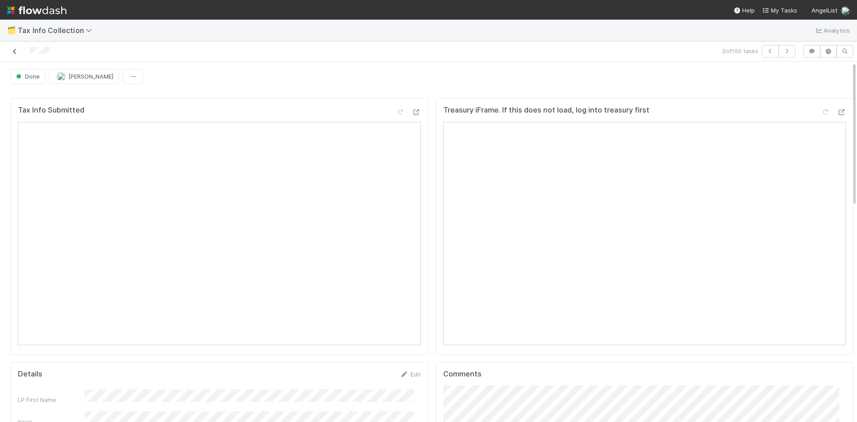
click at [14, 53] on icon at bounding box center [14, 52] width 9 height 6
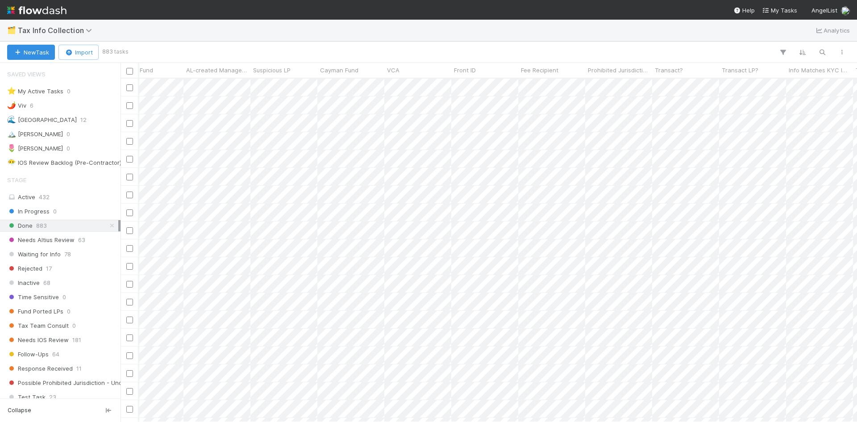
scroll to position [0, 1587]
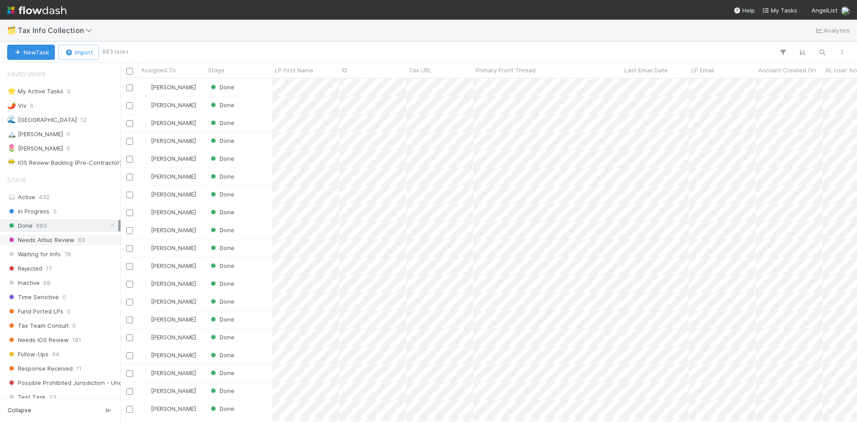
click at [68, 241] on span "Needs Altius Review" at bounding box center [40, 239] width 67 height 11
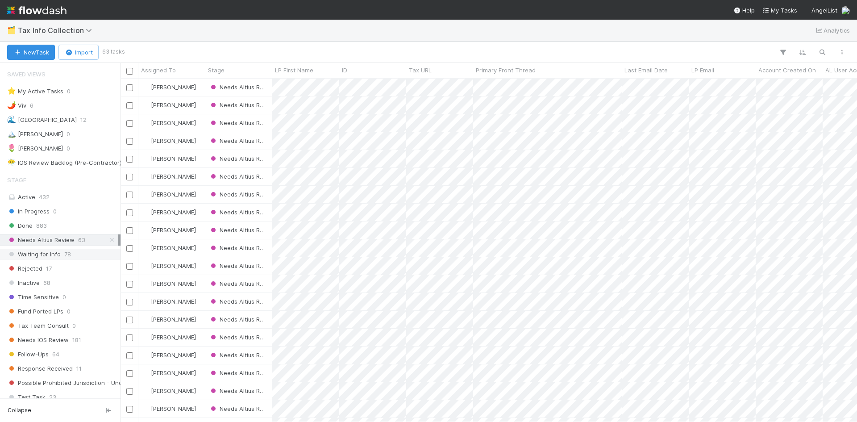
click at [47, 256] on span "Waiting for Info" at bounding box center [34, 254] width 54 height 11
click at [53, 270] on div "Rejected 17" at bounding box center [62, 268] width 111 height 11
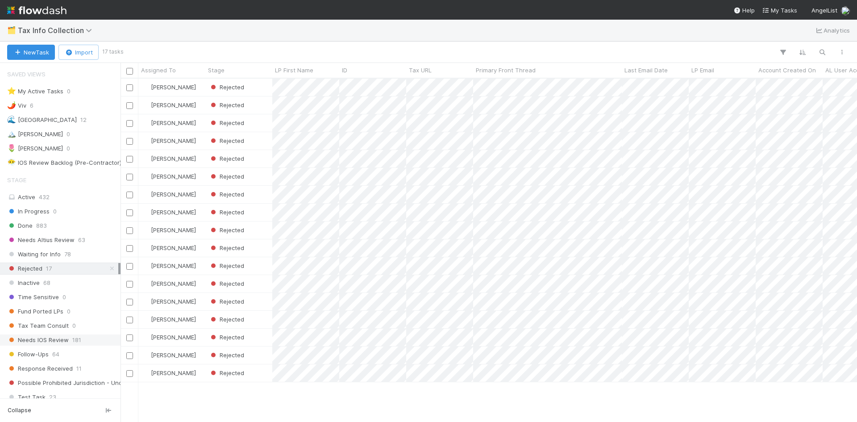
click at [50, 342] on span "Needs IOS Review" at bounding box center [38, 339] width 62 height 11
